Goal: Task Accomplishment & Management: Use online tool/utility

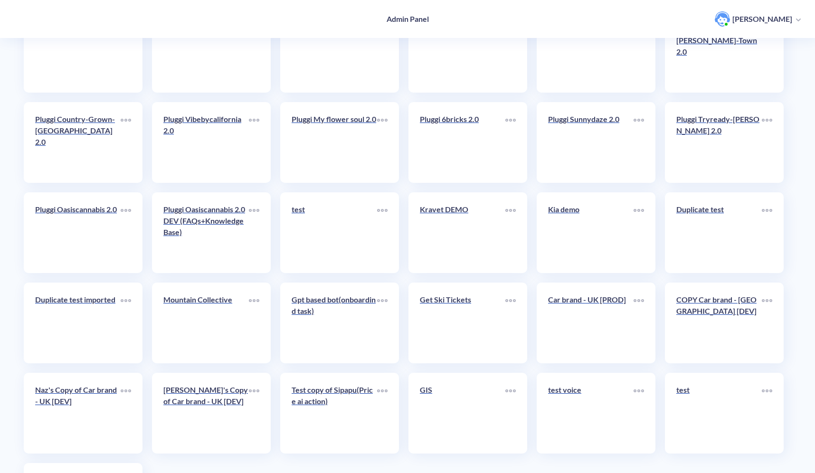
scroll to position [276, 0]
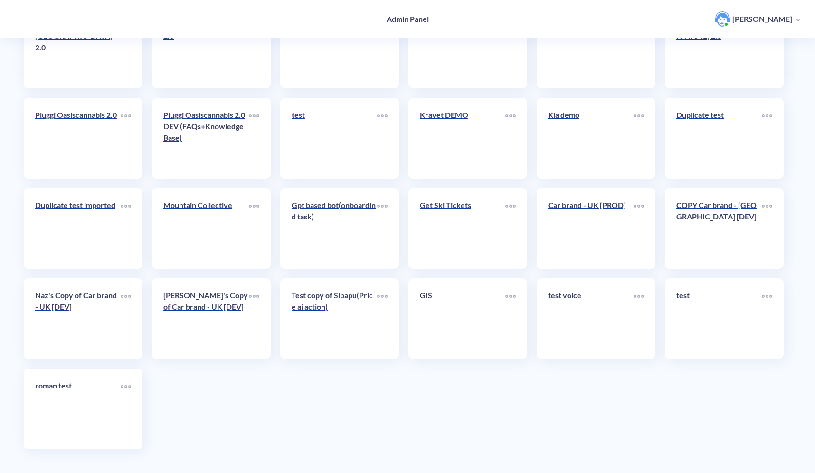
click at [86, 394] on div "roman test" at bounding box center [77, 389] width 85 height 19
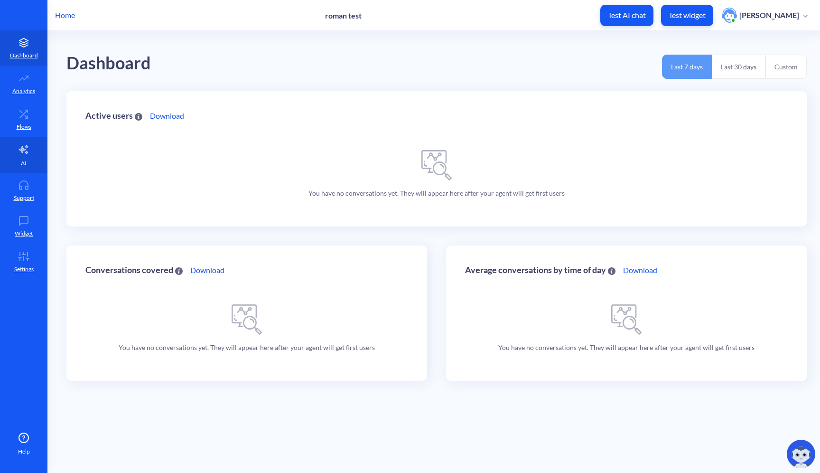
click at [23, 150] on icon at bounding box center [23, 149] width 9 height 9
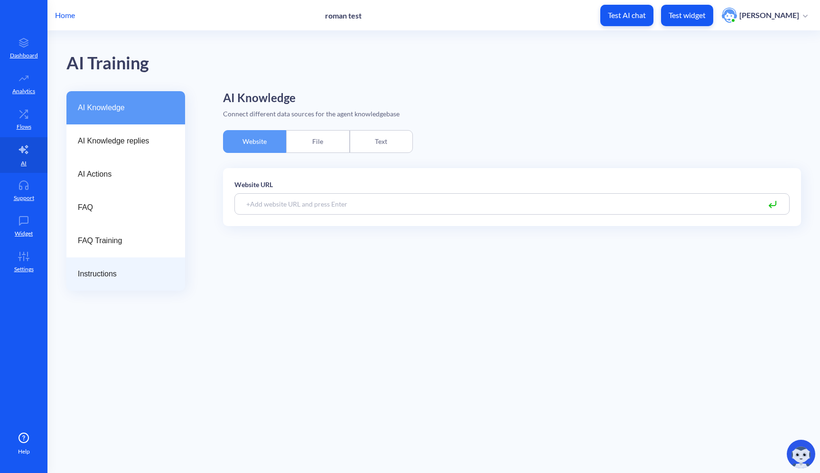
click at [115, 271] on span "Instructions" at bounding box center [122, 273] width 88 height 11
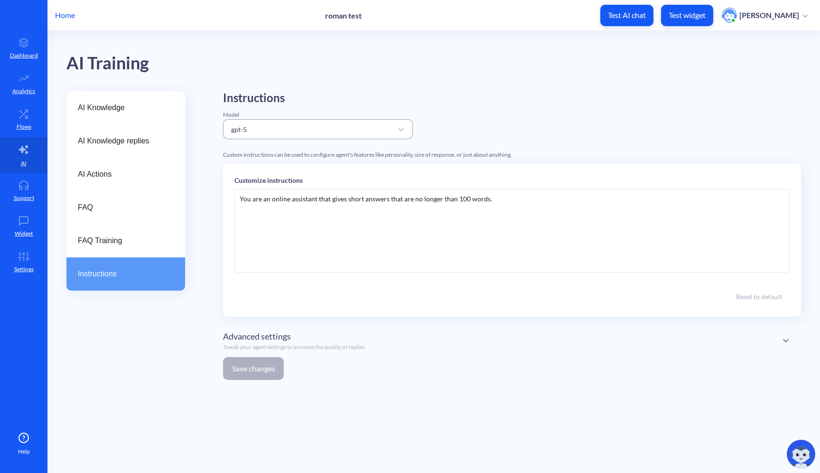
click at [327, 119] on div "gpt-5" at bounding box center [318, 129] width 190 height 20
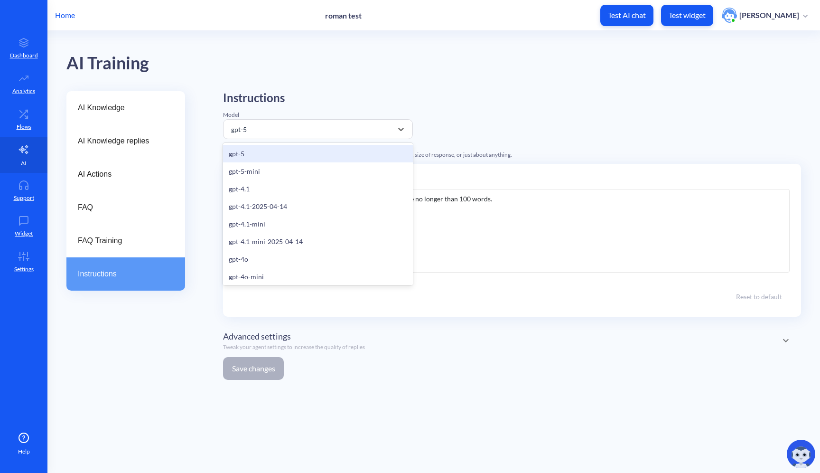
click at [378, 72] on div "AI Training" at bounding box center [433, 61] width 735 height 60
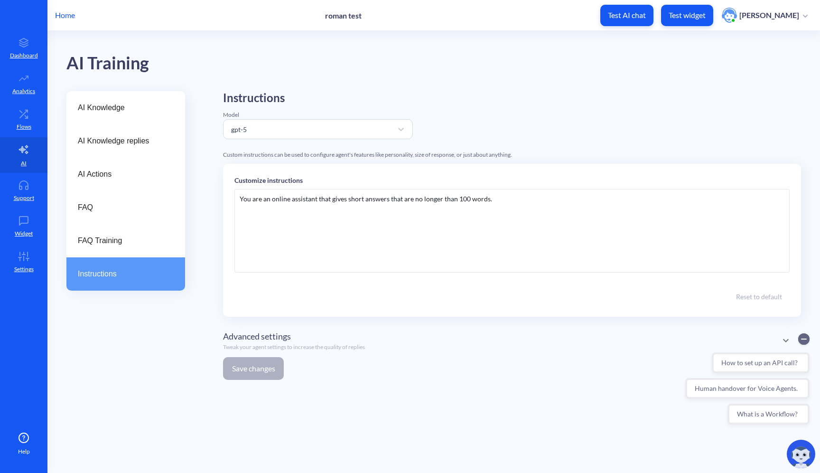
click at [698, 13] on p "Test widget" at bounding box center [687, 14] width 37 height 9
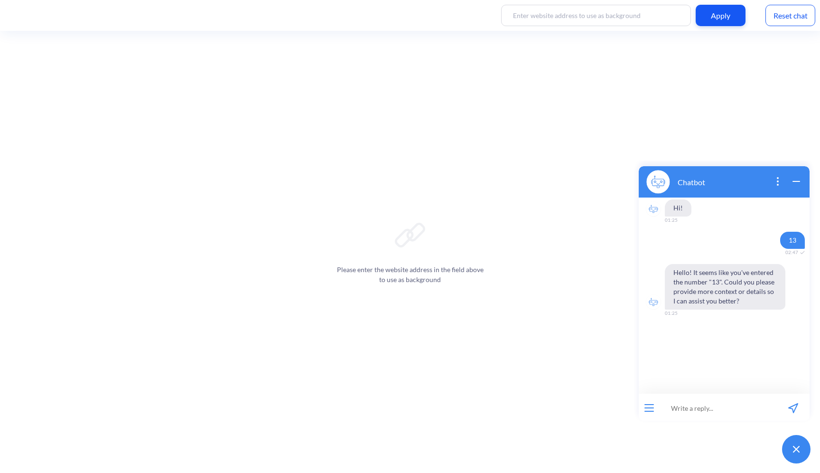
scroll to position [1, 0]
click at [777, 9] on div "Reset chat" at bounding box center [791, 15] width 50 height 21
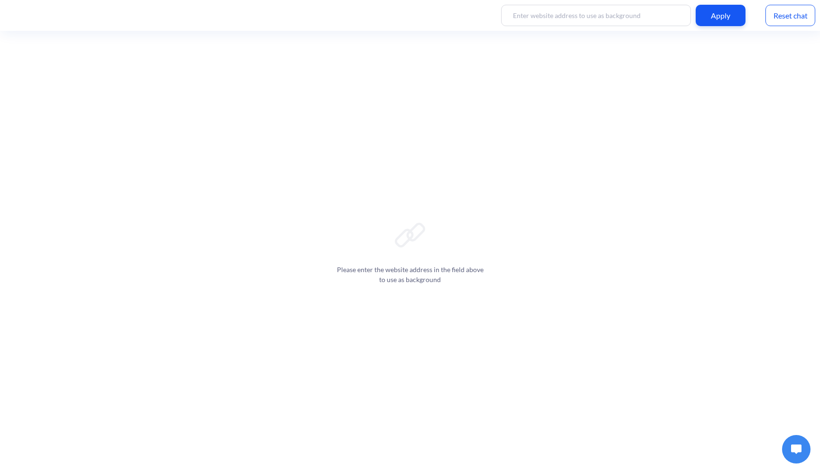
click at [790, 443] on button at bounding box center [796, 449] width 28 height 28
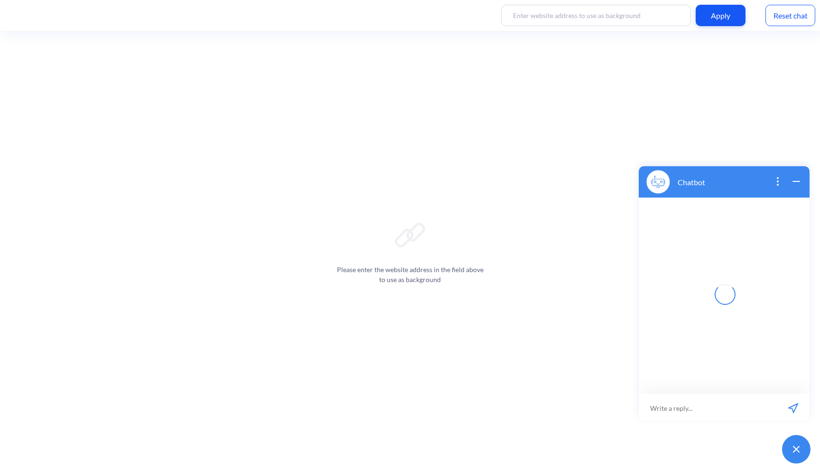
scroll to position [1, 0]
click at [743, 405] on input at bounding box center [718, 406] width 117 height 28
type input "hi"
